Goal: Task Accomplishment & Management: Use online tool/utility

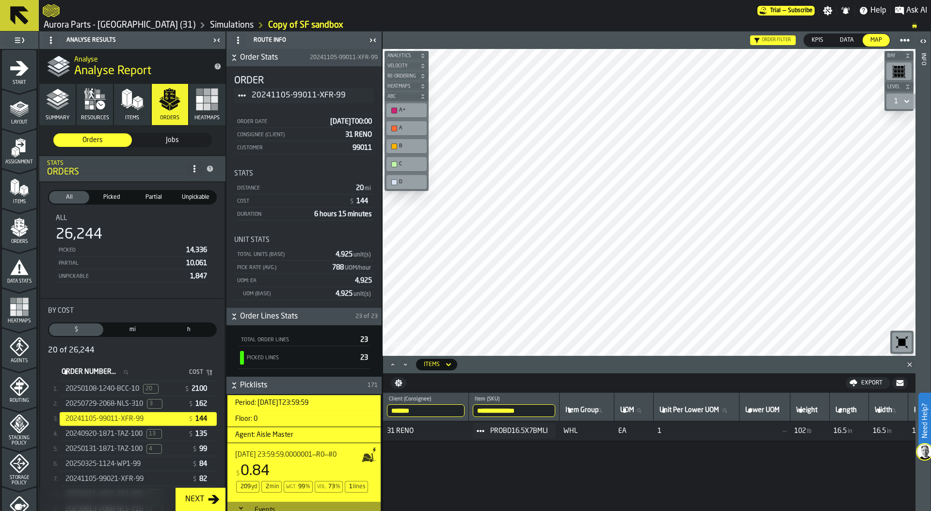
scroll to position [0, 439]
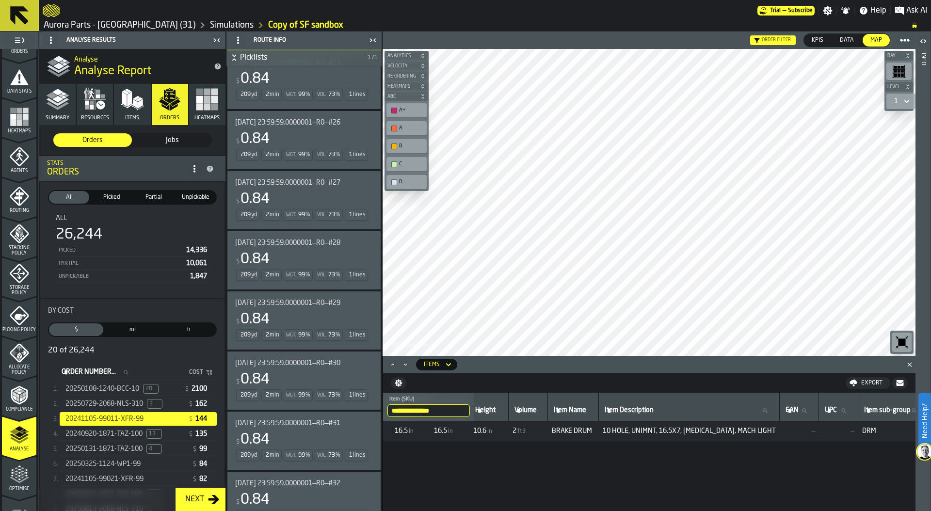
click at [129, 388] on span "20250108-1240-BCC-10" at bounding box center [102, 389] width 74 height 8
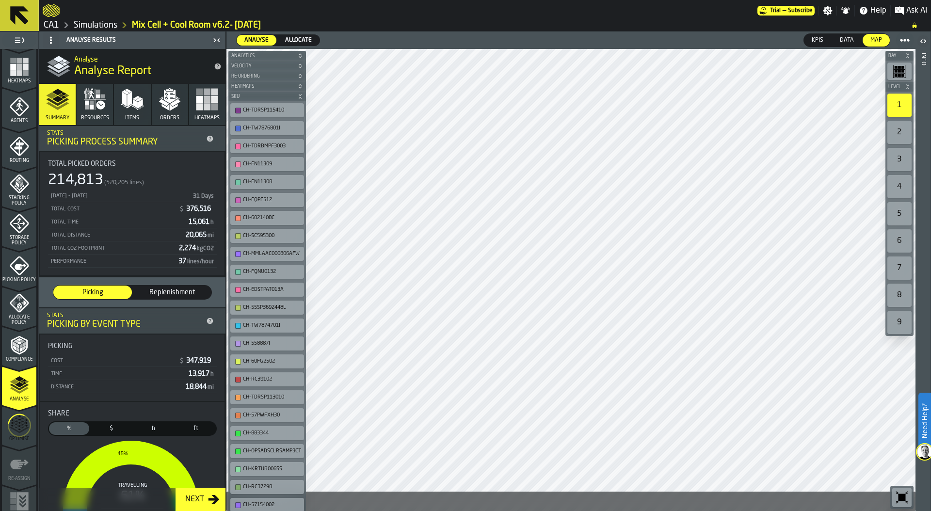
scroll to position [254, 0]
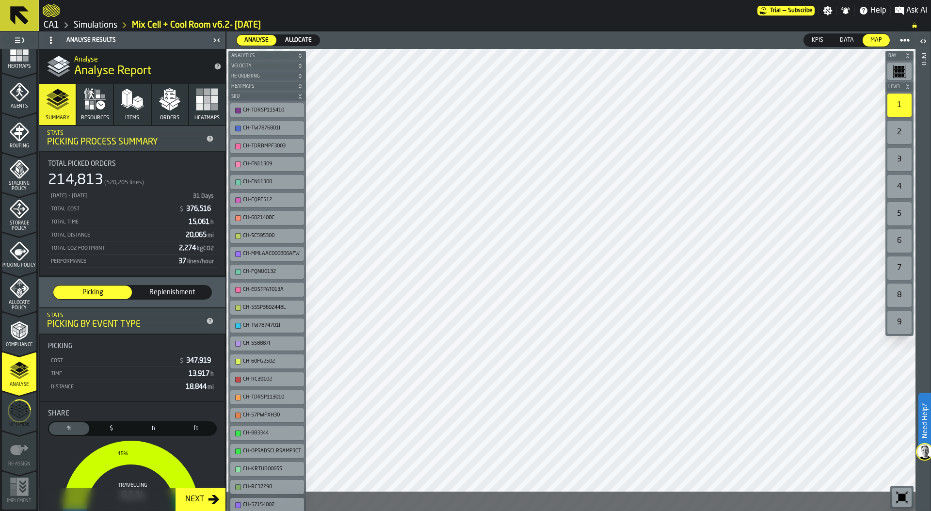
click at [16, 421] on circle "menu Optimise" at bounding box center [19, 411] width 30 height 30
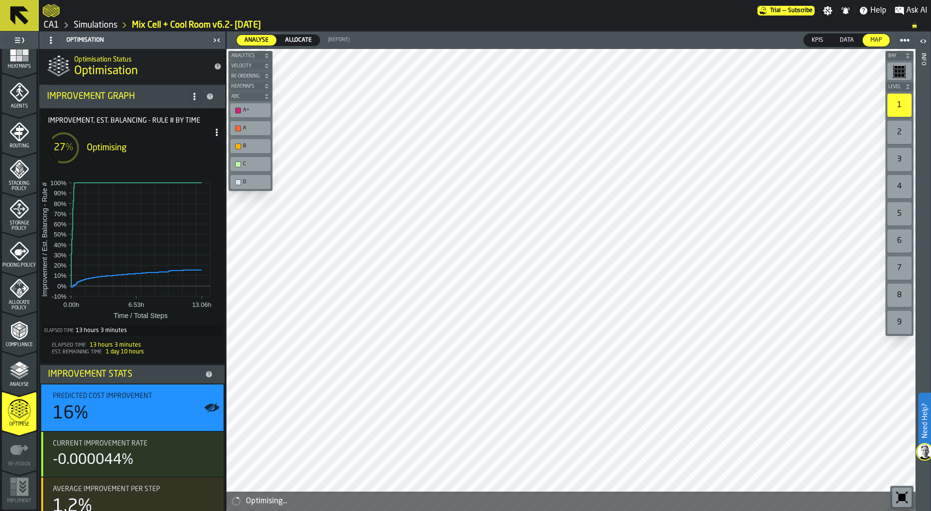
click at [215, 138] on span at bounding box center [217, 133] width 16 height 16
click at [212, 154] on div "Show Run Options" at bounding box center [184, 152] width 64 height 12
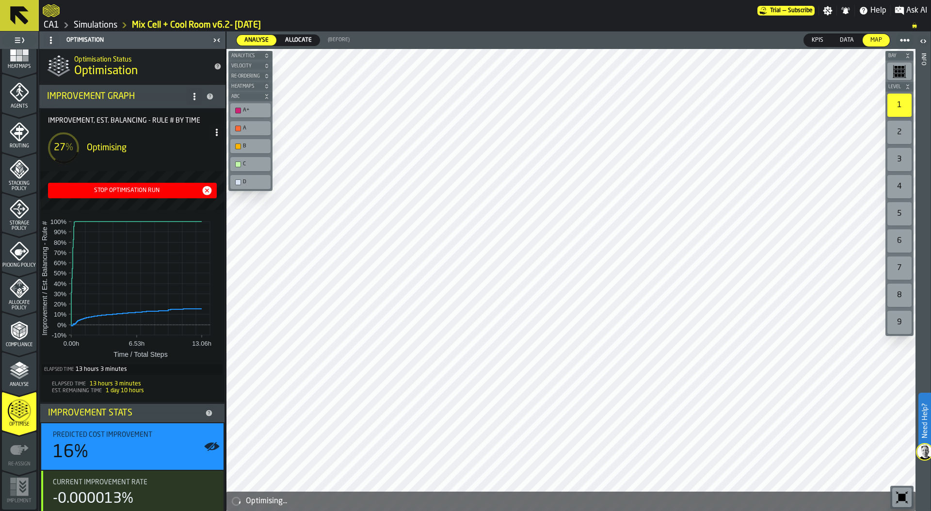
click at [131, 190] on div "Stop Optimisation Run" at bounding box center [126, 190] width 149 height 7
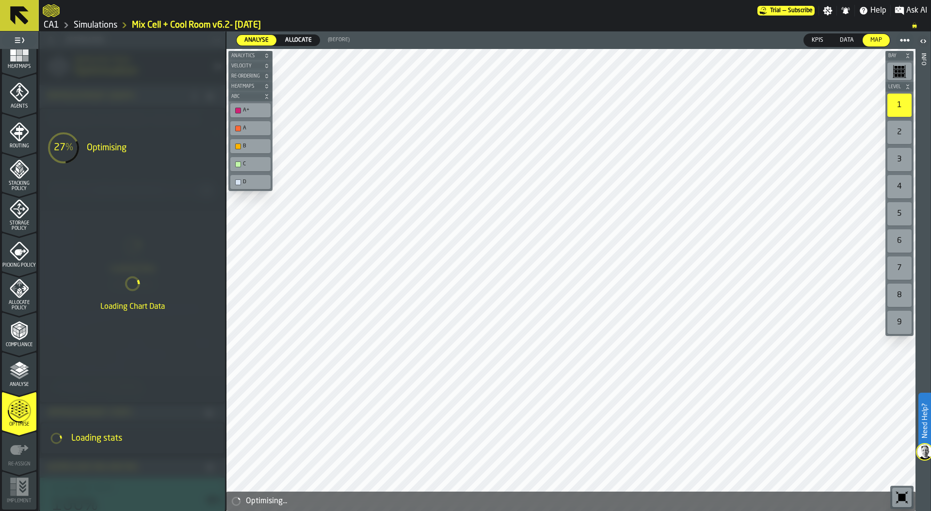
click at [111, 30] on link "Simulations" at bounding box center [96, 25] width 44 height 11
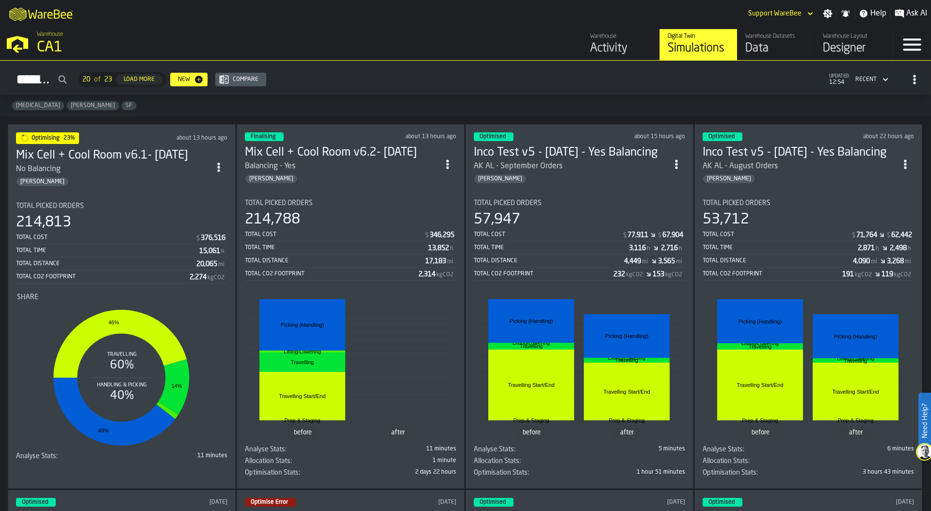
click at [111, 238] on div "Total Cost" at bounding box center [105, 237] width 179 height 7
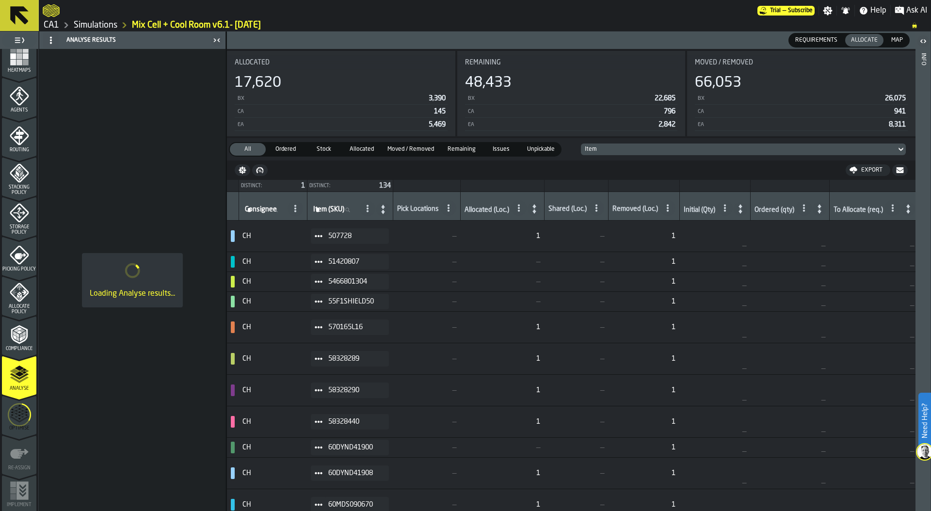
scroll to position [254, 0]
click at [18, 407] on icon "menu Optimise" at bounding box center [19, 411] width 23 height 38
